Goal: Information Seeking & Learning: Learn about a topic

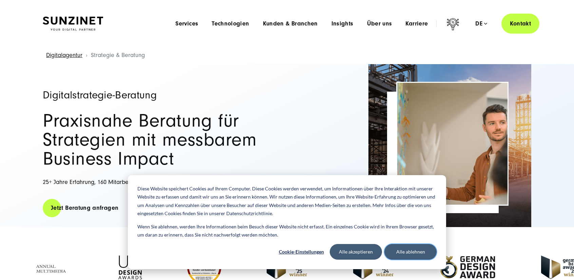
click at [415, 252] on button "Alle ablehnen" at bounding box center [410, 252] width 52 height 16
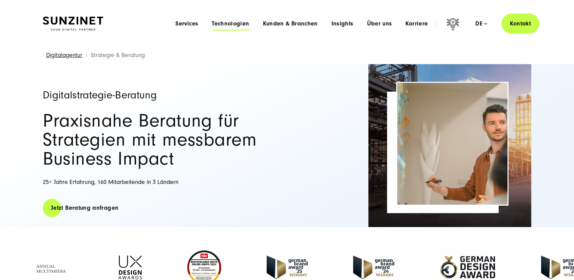
click at [229, 26] on span "Technologien" at bounding box center [230, 23] width 37 height 7
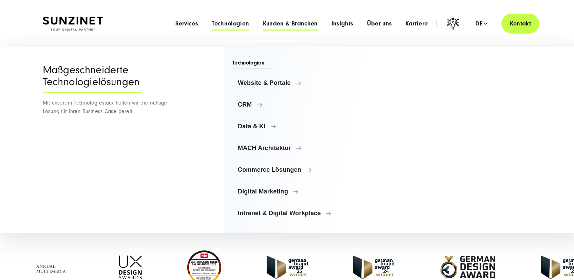
click at [300, 24] on span "Kunden & Branchen" at bounding box center [290, 23] width 55 height 7
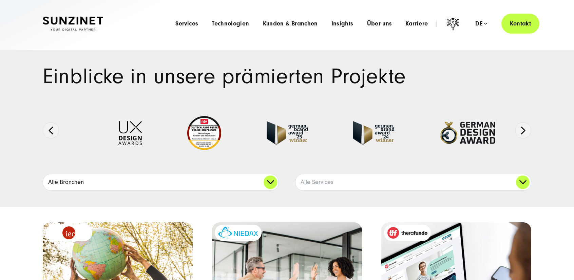
click at [271, 181] on link "Alle Branchen" at bounding box center [160, 182] width 235 height 16
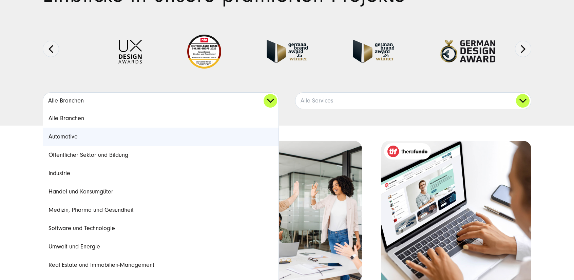
scroll to position [158, 0]
